Goal: Transaction & Acquisition: Purchase product/service

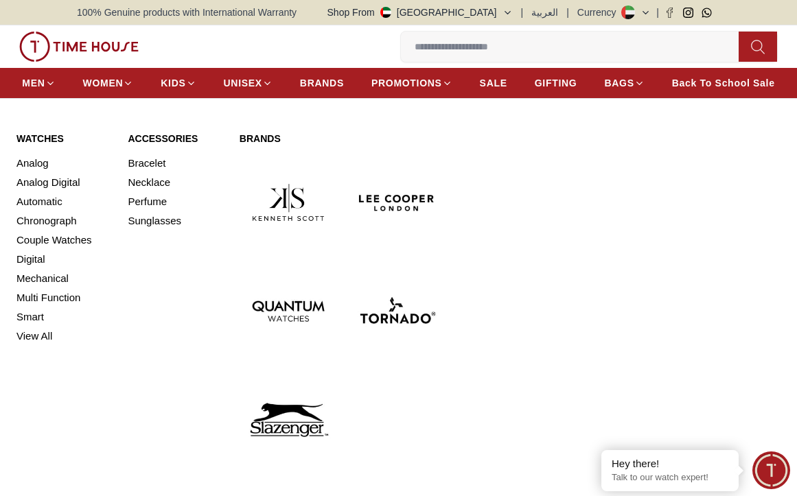
click at [42, 138] on link "Watches" at bounding box center [63, 139] width 95 height 14
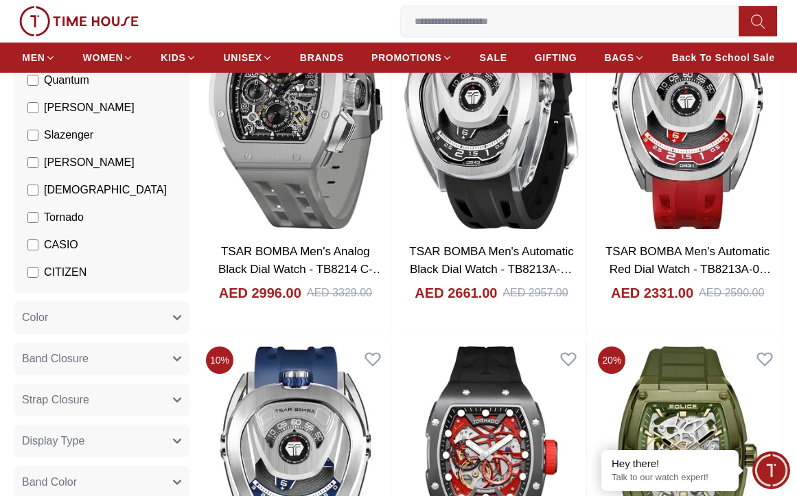
scroll to position [395, 0]
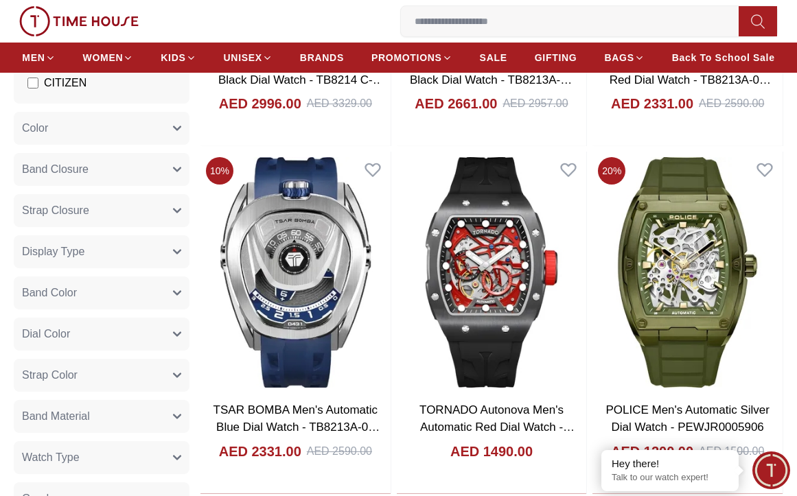
click at [178, 167] on icon "button" at bounding box center [177, 169] width 8 height 8
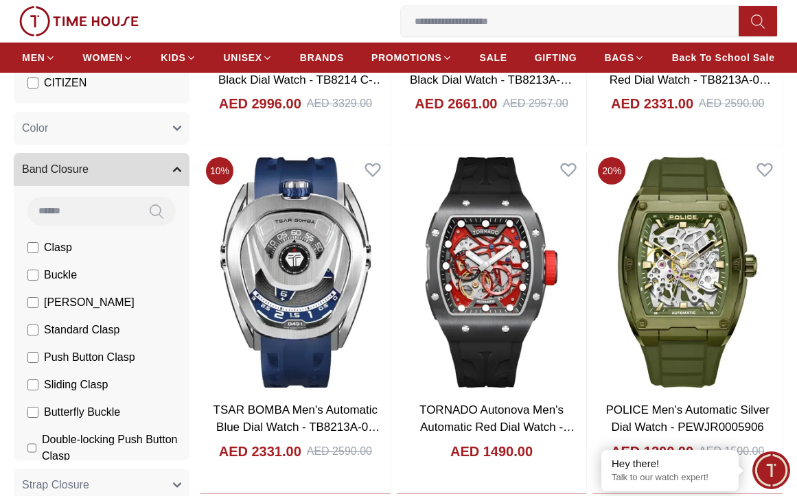
click at [178, 168] on icon "button" at bounding box center [177, 169] width 7 height 3
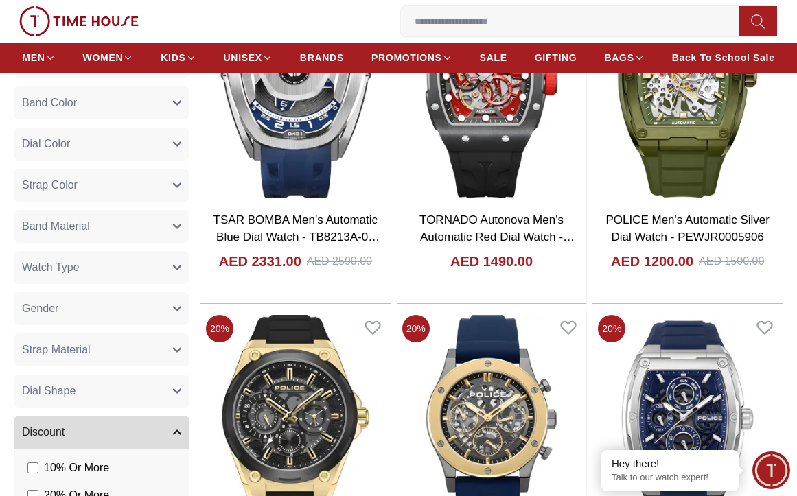
scroll to position [601, 0]
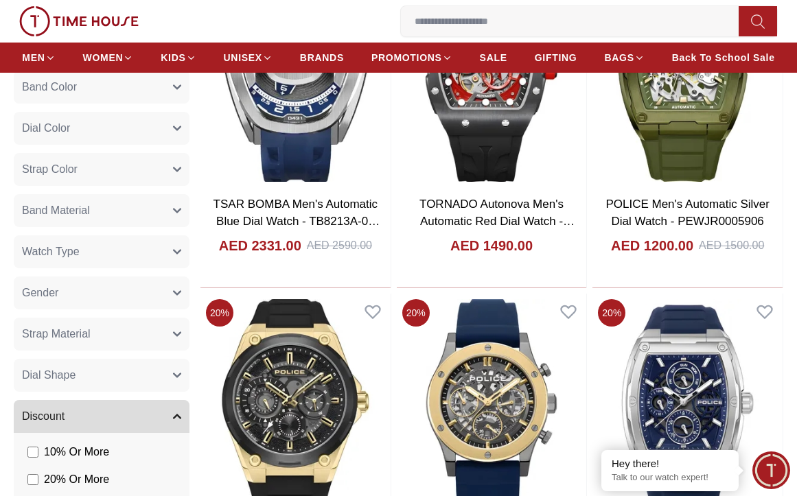
click at [80, 284] on button "Gender" at bounding box center [102, 292] width 176 height 33
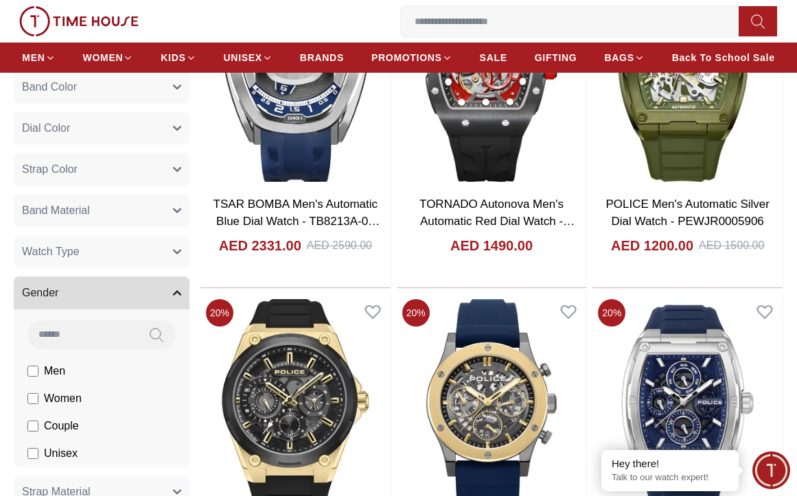
scroll to position [738, 0]
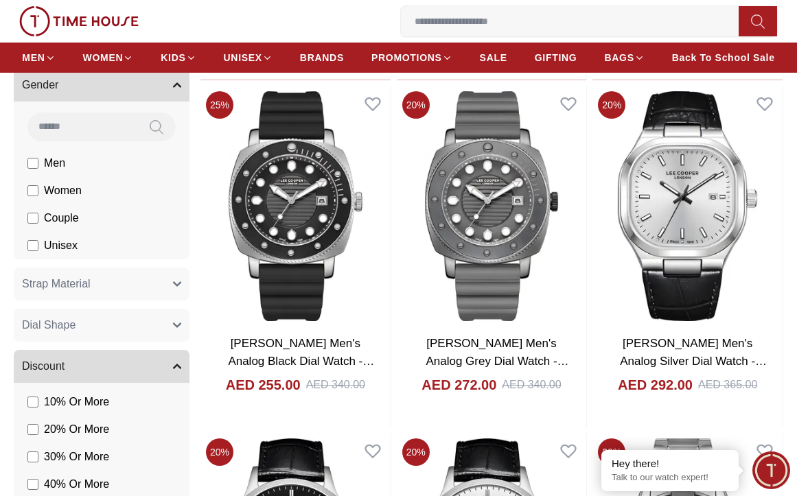
scroll to position [875, 0]
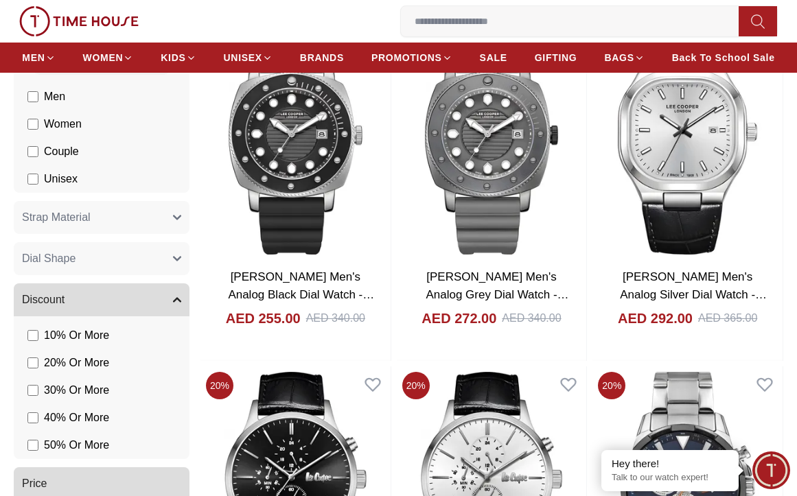
click at [71, 264] on span "Dial Shape" at bounding box center [49, 258] width 54 height 16
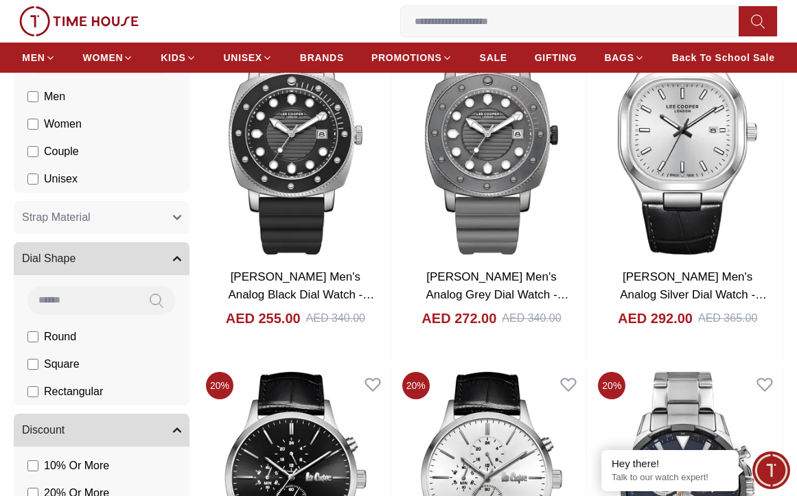
click at [71, 264] on span "Dial Shape" at bounding box center [49, 258] width 54 height 16
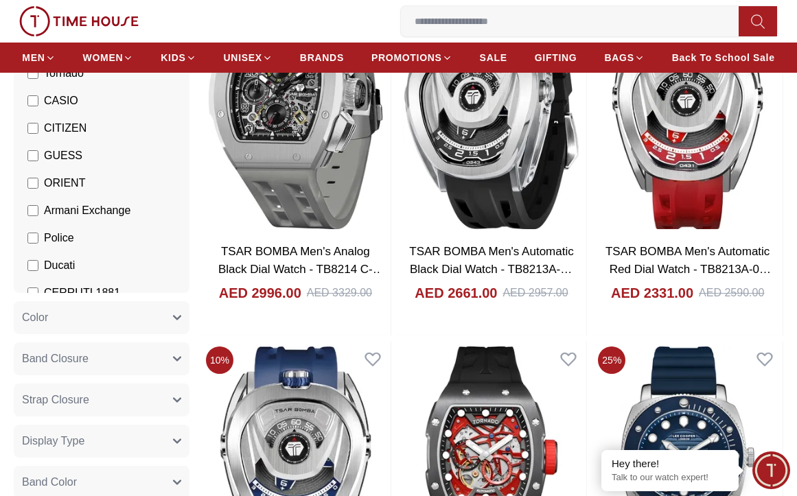
scroll to position [185, 0]
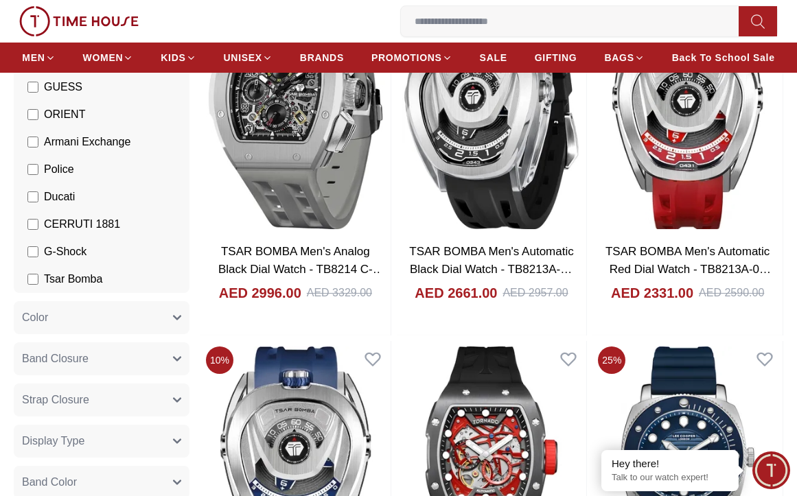
click at [27, 224] on li "CERRUTI 1881" at bounding box center [104, 224] width 170 height 27
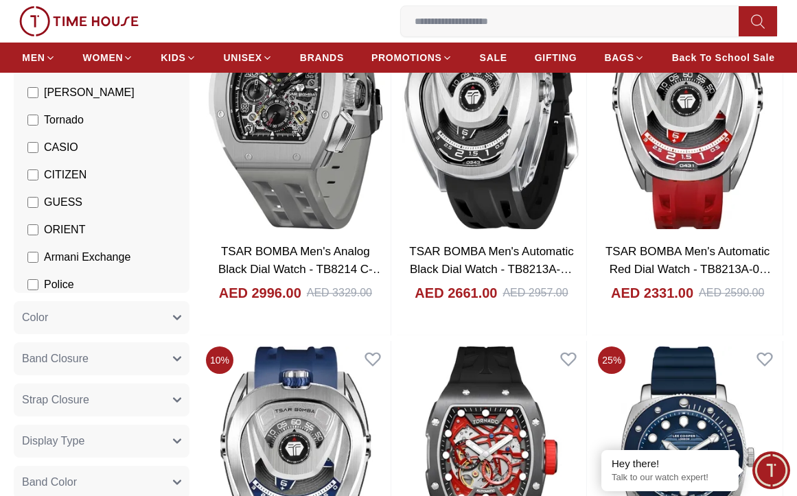
scroll to position [48, 0]
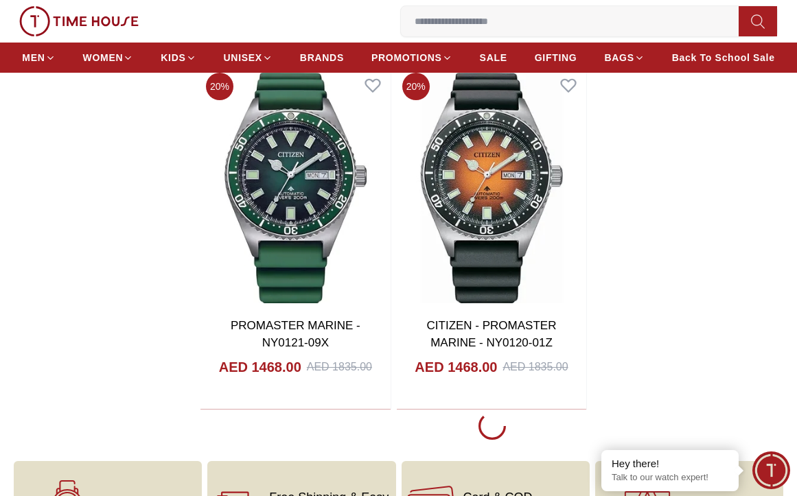
scroll to position [2264, 0]
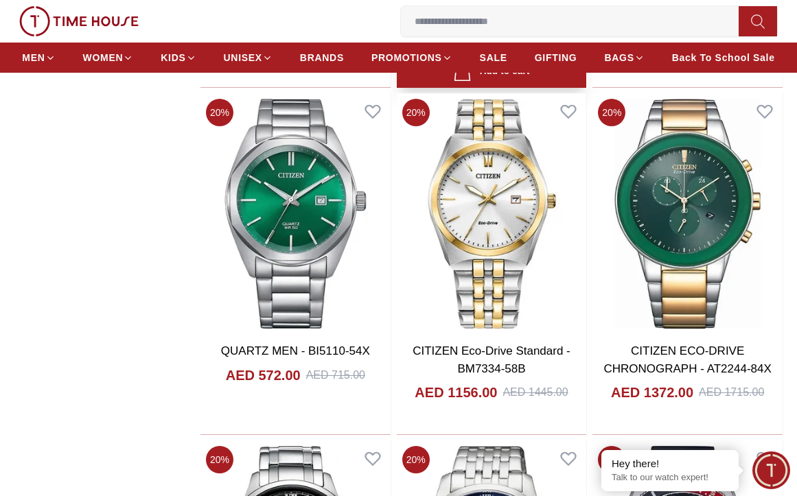
scroll to position [2264, 0]
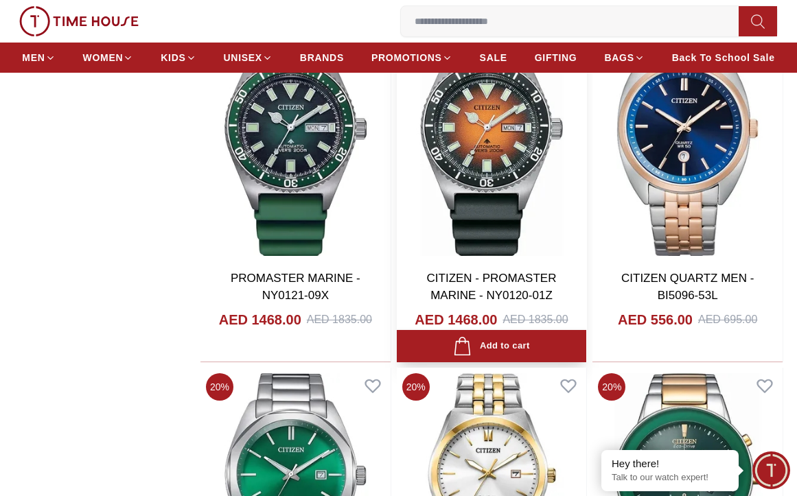
click at [531, 160] on img at bounding box center [492, 140] width 190 height 241
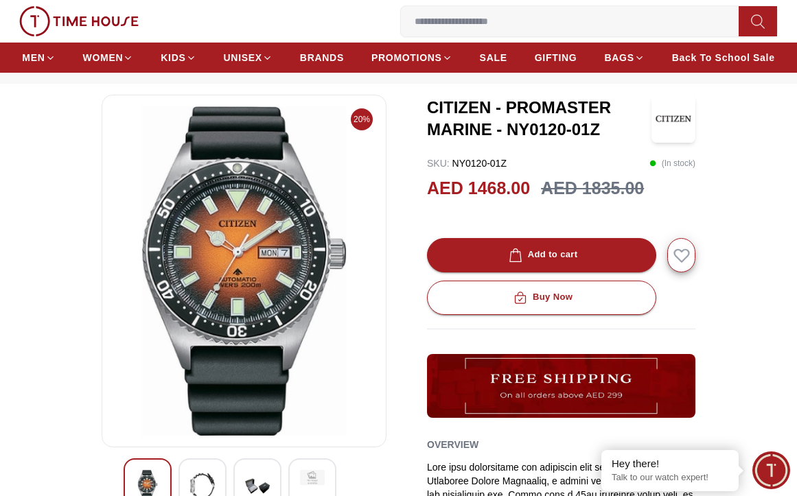
scroll to position [69, 0]
